Goal: Find specific page/section: Find specific page/section

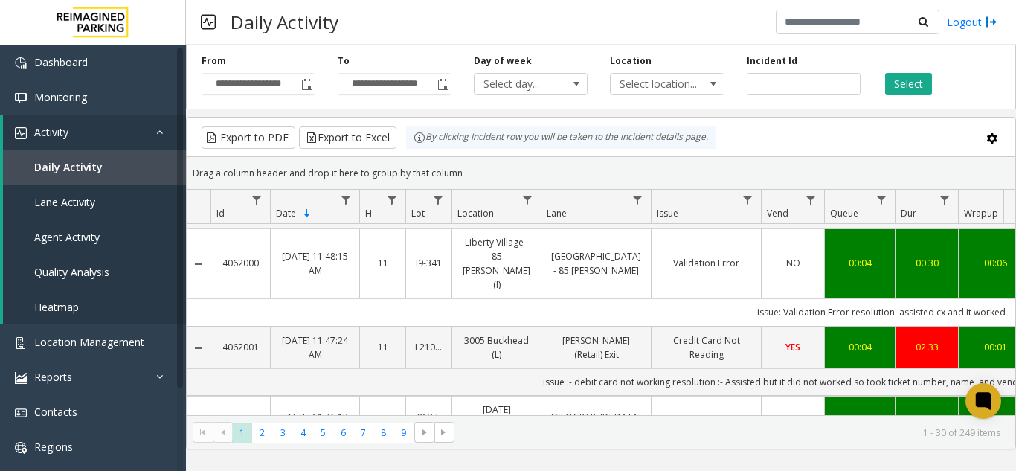
scroll to position [1190, 0]
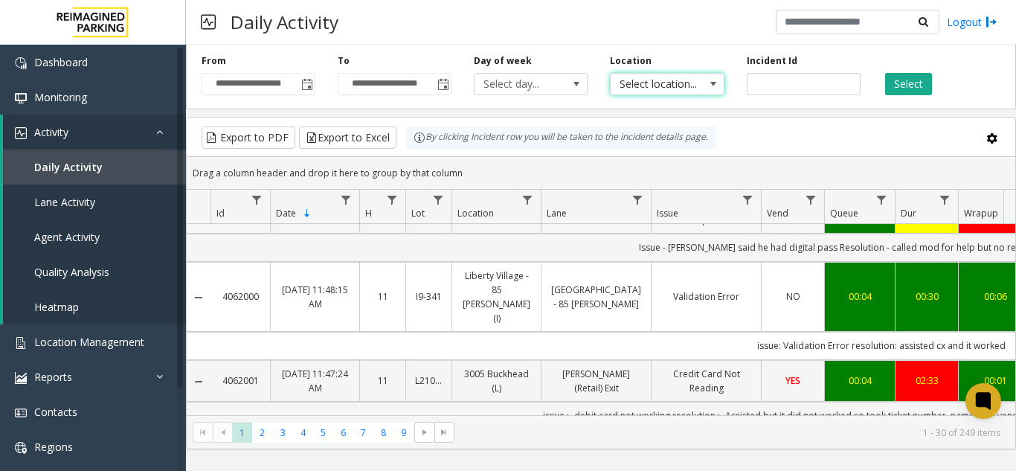
click at [654, 80] on span "Select location..." at bounding box center [655, 84] width 90 height 21
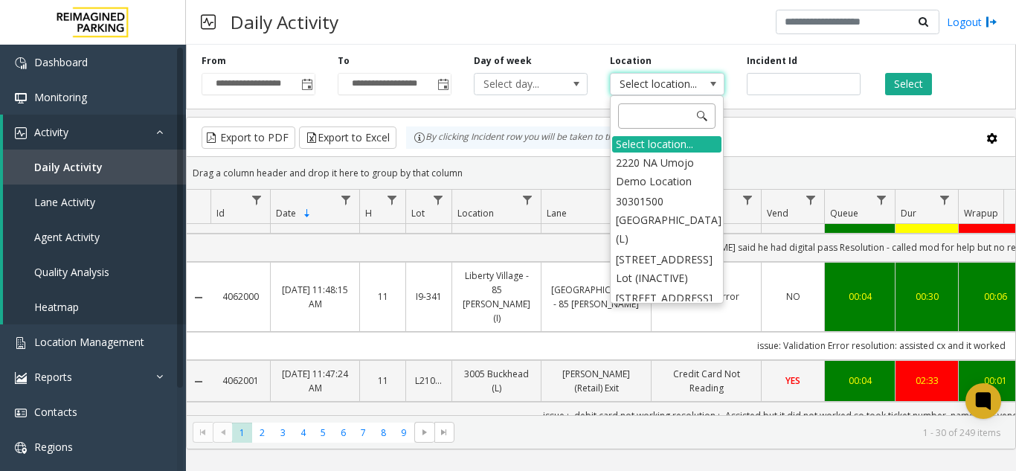
click at [642, 112] on input at bounding box center [666, 115] width 97 height 25
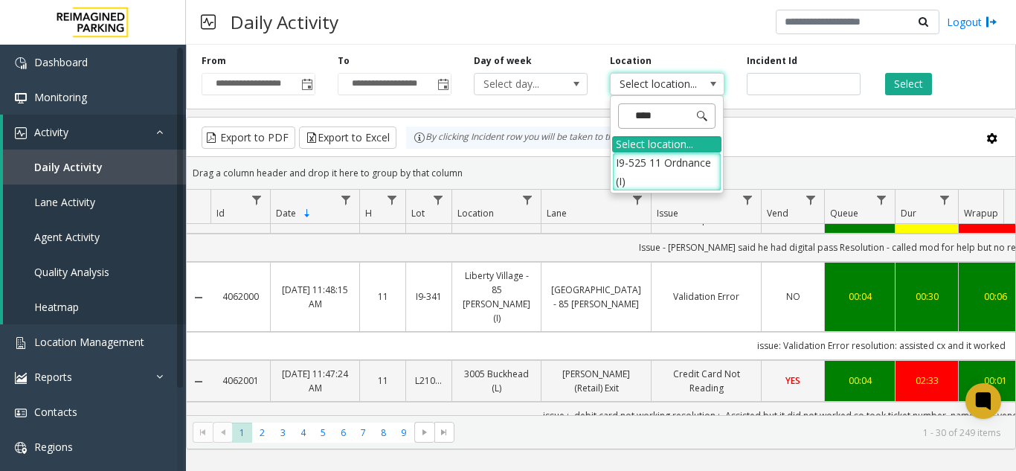
type input "*****"
click at [666, 157] on li "I9-525 11 Ordnance (I)" at bounding box center [666, 171] width 109 height 39
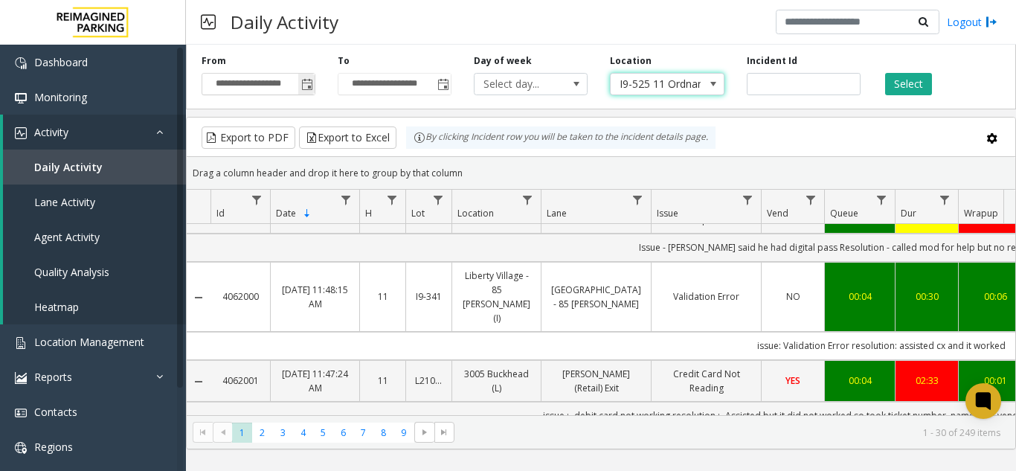
click at [305, 83] on span "Toggle popup" at bounding box center [307, 85] width 12 height 12
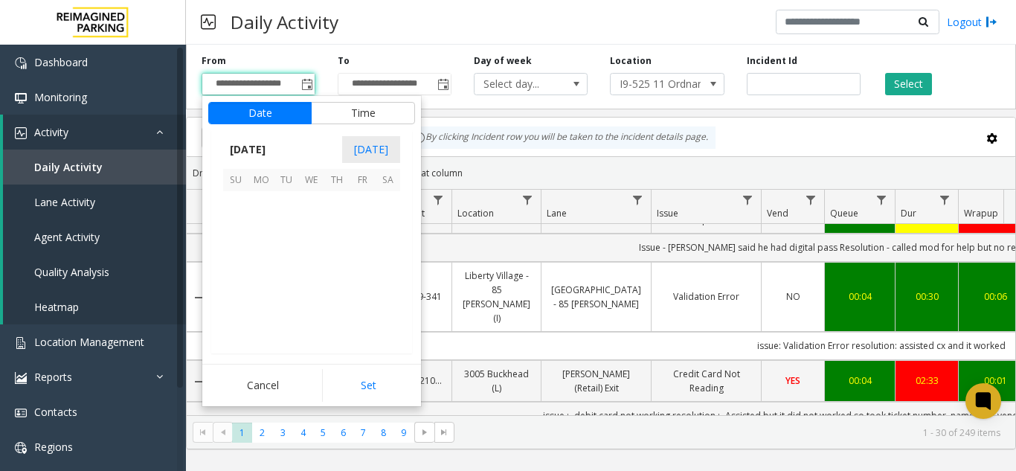
scroll to position [266687, 0]
click at [361, 218] on span "8" at bounding box center [361, 228] width 25 height 25
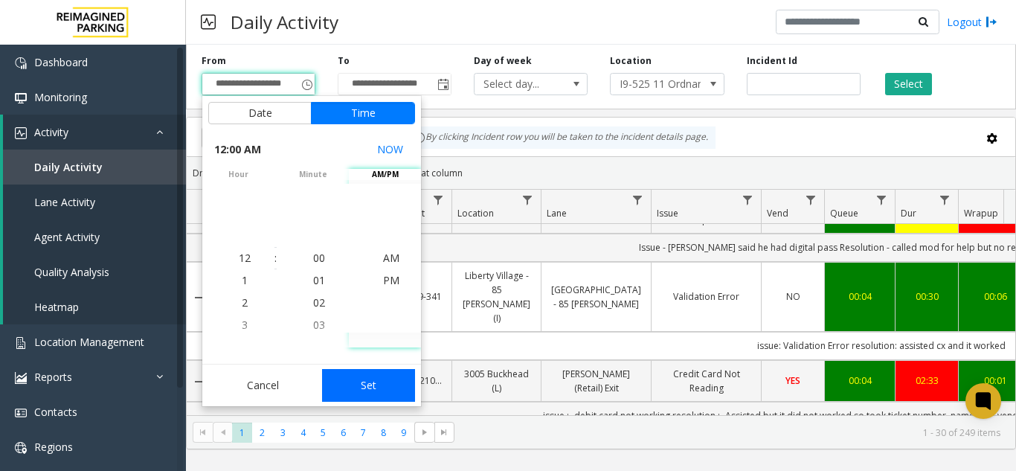
click at [366, 393] on button "Set" at bounding box center [369, 385] width 94 height 33
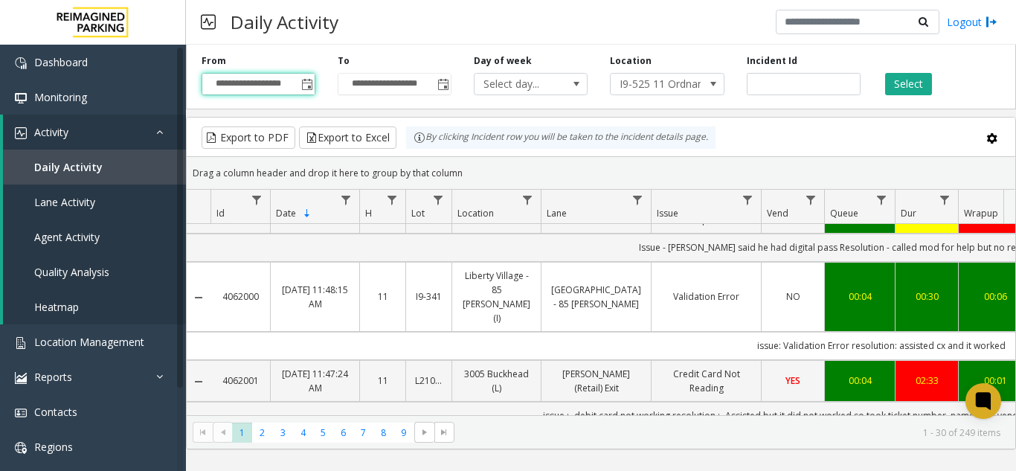
type input "**********"
click at [903, 94] on button "Select" at bounding box center [908, 84] width 47 height 22
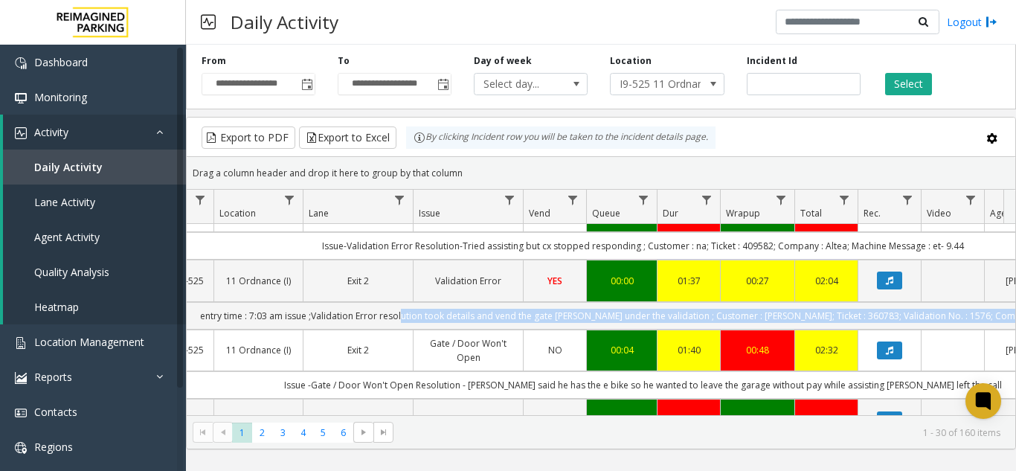
scroll to position [0, 547]
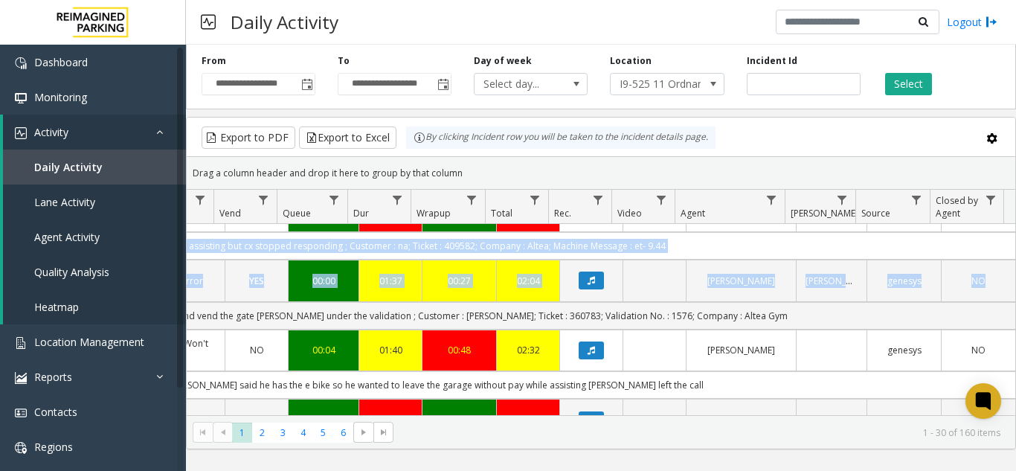
drag, startPoint x: 683, startPoint y: 288, endPoint x: 1044, endPoint y: 295, distance: 360.7
click at [1015, 295] on html "**********" at bounding box center [508, 235] width 1016 height 471
click at [779, 302] on td "entry time : 7:03 am issue ;Validation Error resolution took details and vend t…" at bounding box center [344, 316] width 1341 height 28
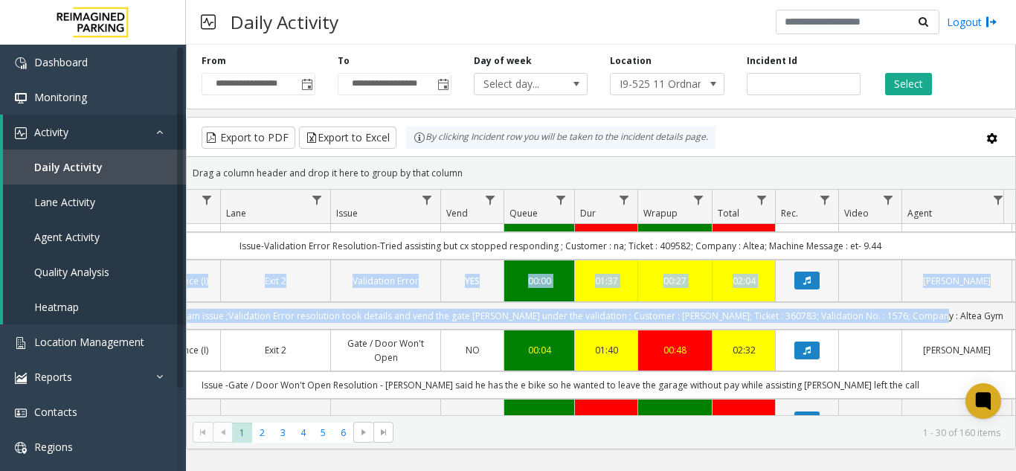
scroll to position [0, 237]
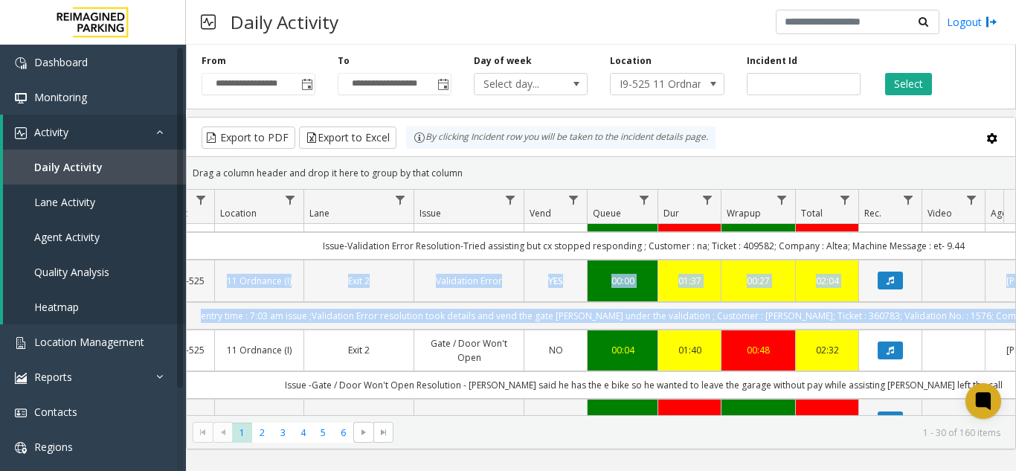
drag, startPoint x: 779, startPoint y: 283, endPoint x: 190, endPoint y: 270, distance: 589.8
click at [190, 270] on tbody "4061988 Aug 23, 2025 11:31:16 AM 11 I9-525 11 Ordnance (I) Entry 1 Gate / Door …" at bounding box center [631, 127] width 1364 height 2187
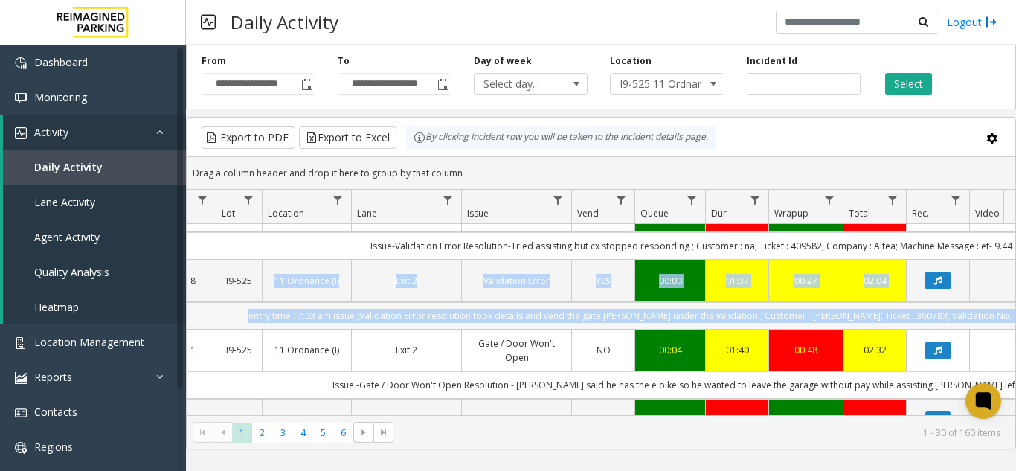
click at [283, 302] on td "entry time : 7:03 am issue ;Validation Error resolution took details and vend t…" at bounding box center [691, 316] width 1341 height 28
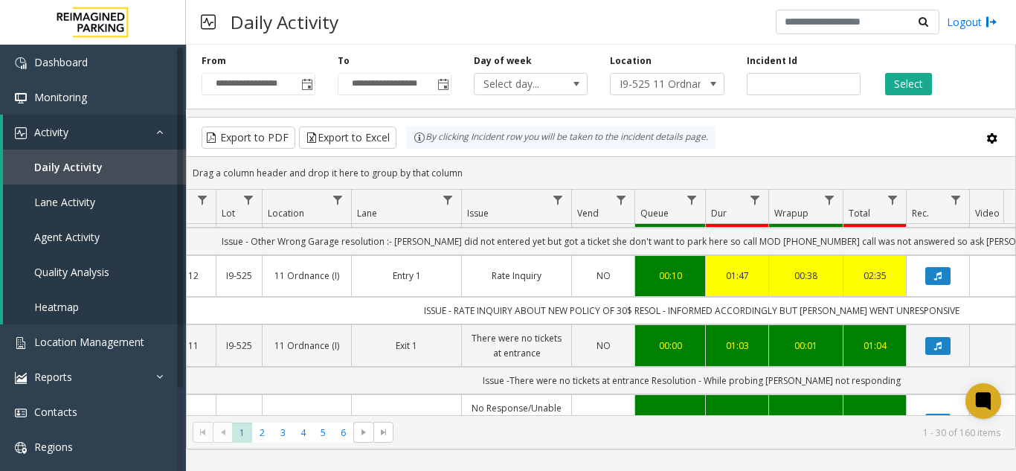
scroll to position [297, 190]
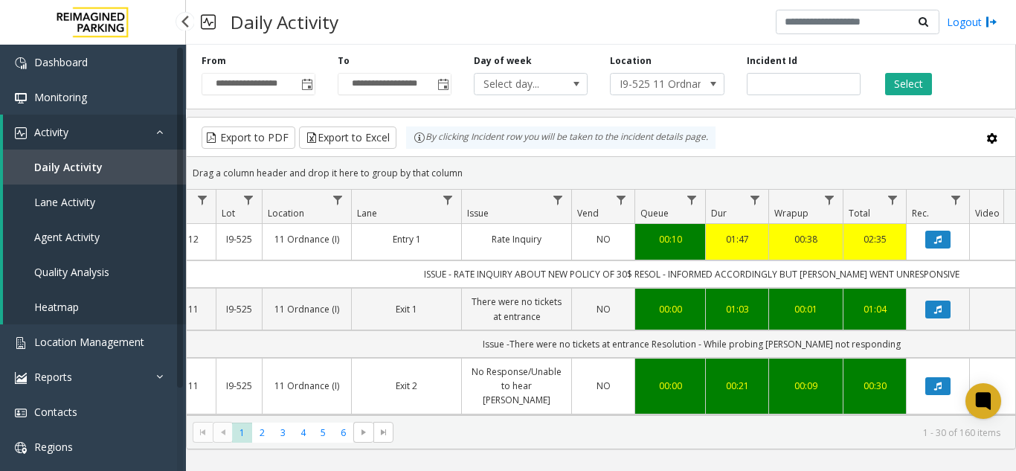
click at [96, 126] on link "Activity" at bounding box center [94, 132] width 183 height 35
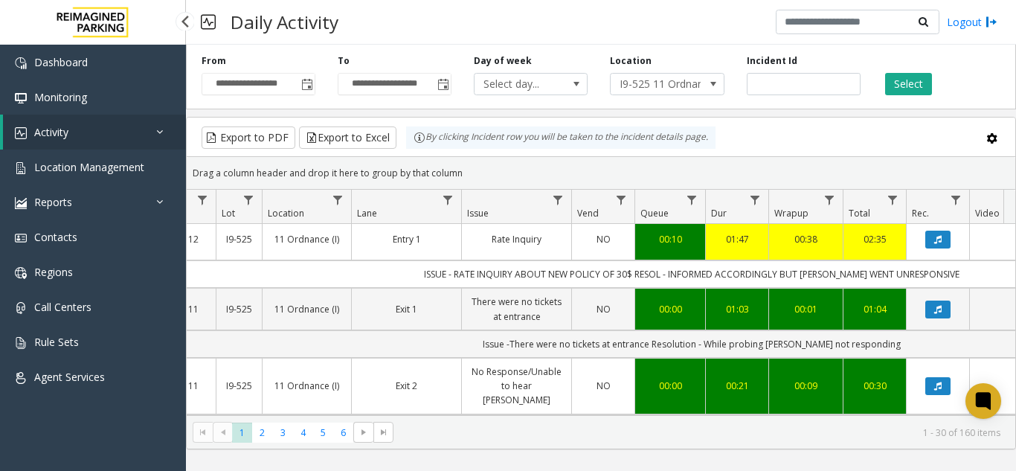
click at [93, 130] on link "Activity" at bounding box center [94, 132] width 183 height 35
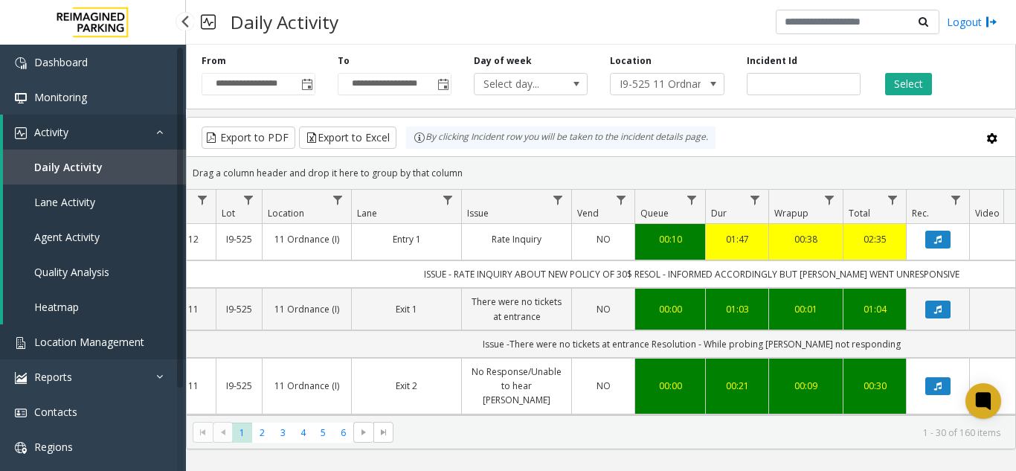
click at [79, 344] on span "Location Management" at bounding box center [89, 342] width 110 height 14
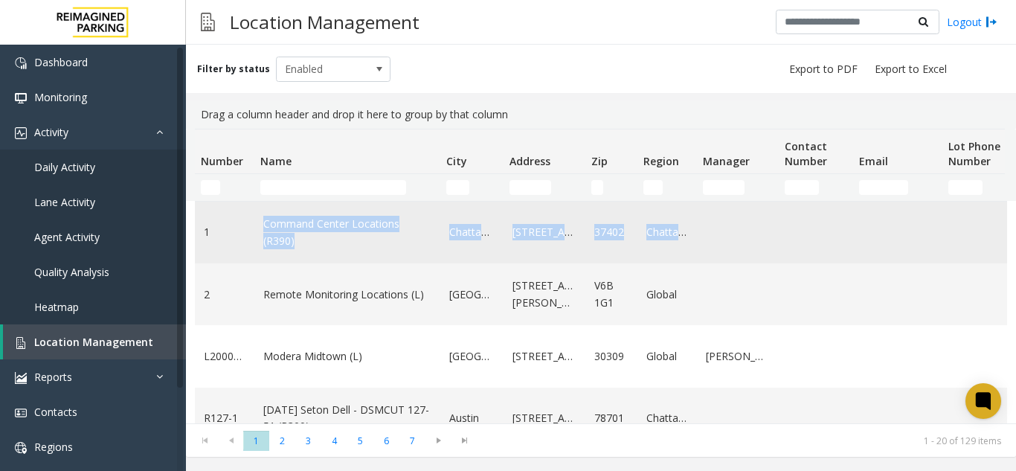
drag, startPoint x: 799, startPoint y: 240, endPoint x: 203, endPoint y: 202, distance: 597.5
click at [203, 202] on tr "1 Command Center Locations (R390) Chattanooga 630 Chestnut Street 37402 Chattan…" at bounding box center [795, 233] width 1201 height 62
click at [378, 256] on td "Command Center Locations (R390)" at bounding box center [347, 233] width 186 height 62
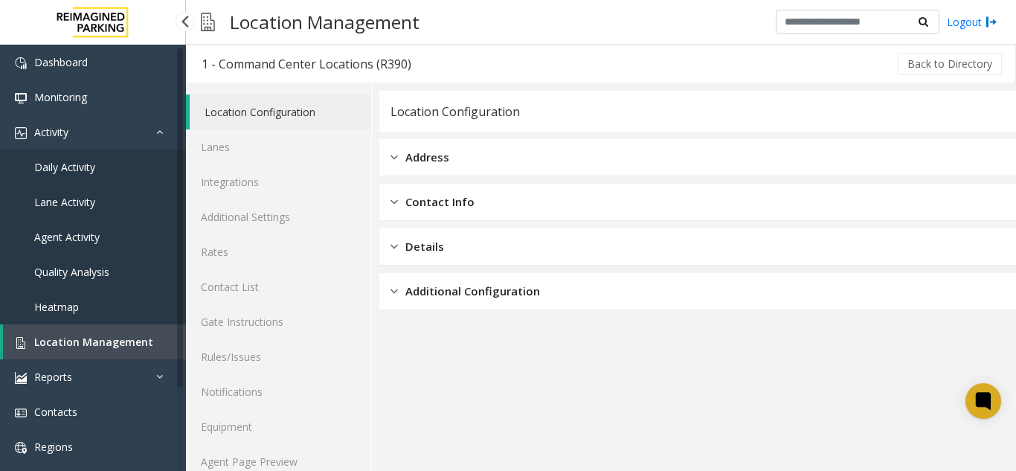
click at [111, 332] on link "Location Management" at bounding box center [94, 341] width 183 height 35
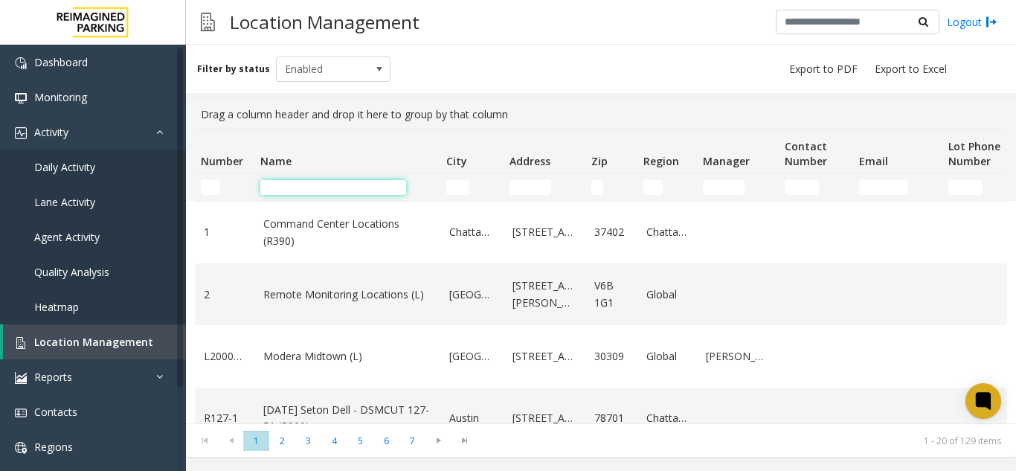
click at [292, 186] on input "Name Filter" at bounding box center [333, 187] width 146 height 15
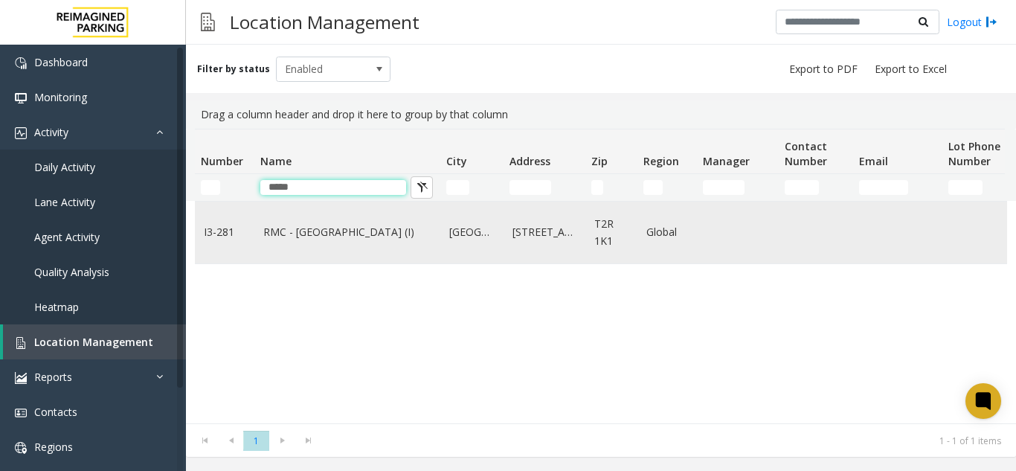
type input "*****"
click at [308, 233] on link "RMC - Mount Royal Village (I)" at bounding box center [347, 232] width 168 height 16
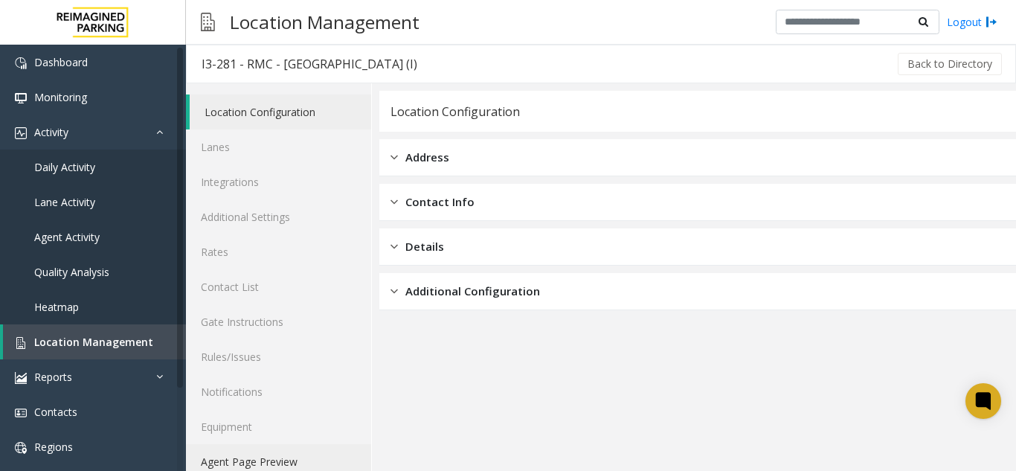
click at [249, 455] on link "Agent Page Preview" at bounding box center [278, 461] width 185 height 35
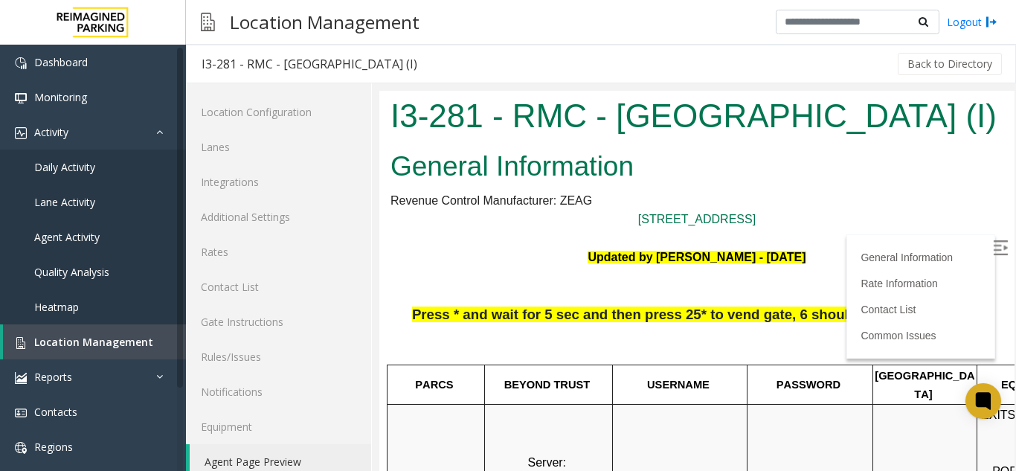
click at [993, 245] on img at bounding box center [1000, 247] width 15 height 15
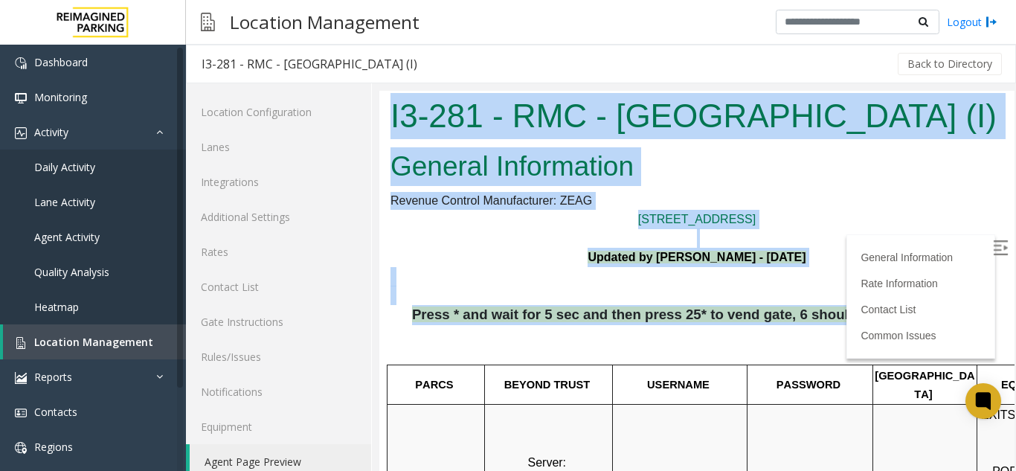
drag, startPoint x: 974, startPoint y: 320, endPoint x: 778, endPoint y: 180, distance: 241.4
click at [399, 91] on html "I3-281 - RMC - Mount Royal Village (I) General Information Revenue Control Manu…" at bounding box center [696, 290] width 635 height 399
click at [735, 180] on h2 "General Information" at bounding box center [696, 166] width 613 height 39
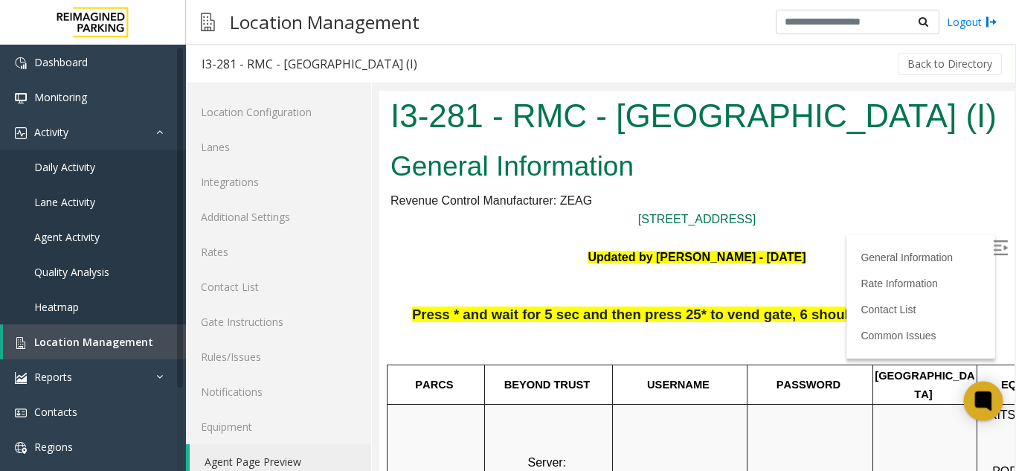
click at [975, 404] on icon at bounding box center [983, 400] width 16 height 19
drag, startPoint x: 956, startPoint y: 116, endPoint x: 389, endPoint y: 123, distance: 567.4
click at [392, 123] on h1 "I3-281 - RMC - [GEOGRAPHIC_DATA] (I)" at bounding box center [696, 116] width 613 height 46
click at [387, 126] on div "I3-281 - RMC - [GEOGRAPHIC_DATA] (I)" at bounding box center [696, 118] width 635 height 54
click at [393, 124] on h1 "I3-281 - RMC - [GEOGRAPHIC_DATA] (I)" at bounding box center [696, 116] width 613 height 46
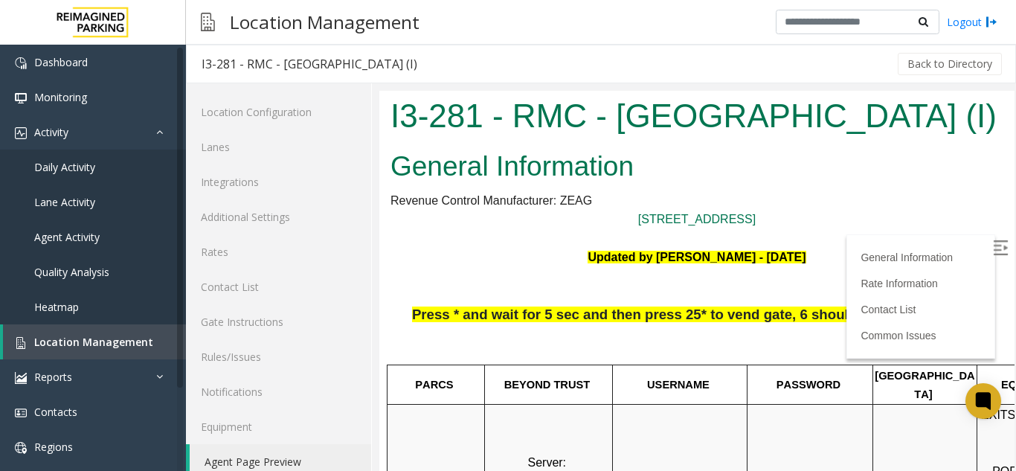
drag, startPoint x: 393, startPoint y: 123, endPoint x: 378, endPoint y: 142, distance: 23.9
click at [379, 142] on html "I3-281 - RMC - [GEOGRAPHIC_DATA] (I) General Information Revenue Control Manufa…" at bounding box center [696, 290] width 635 height 399
click at [428, 137] on h1 "I3-281 - RMC - [GEOGRAPHIC_DATA] (I)" at bounding box center [696, 116] width 613 height 46
click at [654, 176] on h2 "General Information" at bounding box center [696, 166] width 613 height 39
click at [654, 173] on h2 "General Information" at bounding box center [696, 166] width 613 height 39
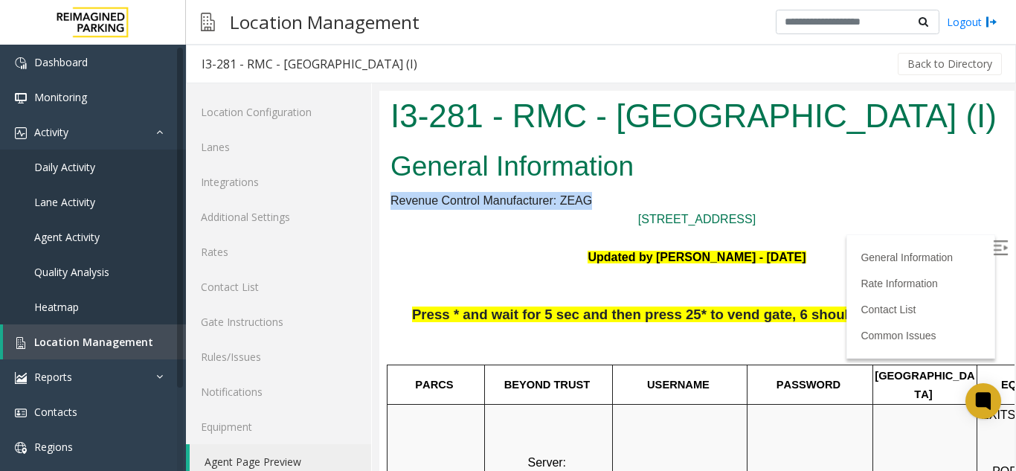
drag, startPoint x: 671, startPoint y: 169, endPoint x: 823, endPoint y: 192, distance: 154.2
